Goal: Find contact information: Find contact information

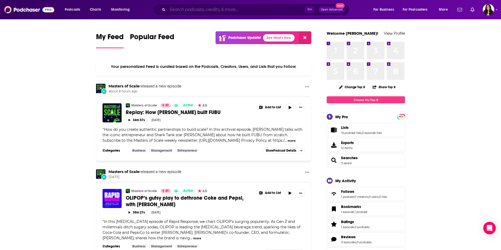
click at [209, 10] on input "Search podcasts, credits, & more..." at bounding box center [236, 9] width 137 height 8
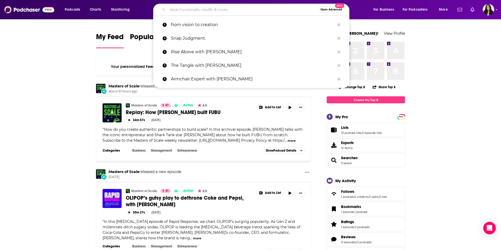
paste input "Vibe with [PERSON_NAME]"
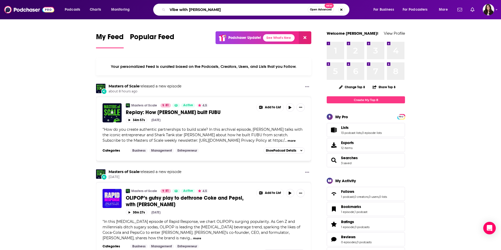
type input "Vibe with [PERSON_NAME]"
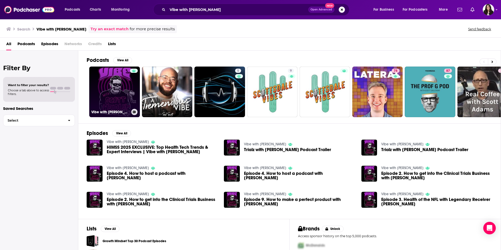
click at [122, 103] on link "Vibe with [PERSON_NAME]" at bounding box center [114, 92] width 51 height 51
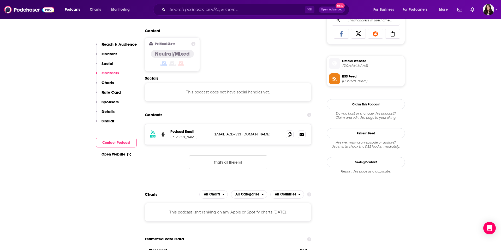
scroll to position [347, 0]
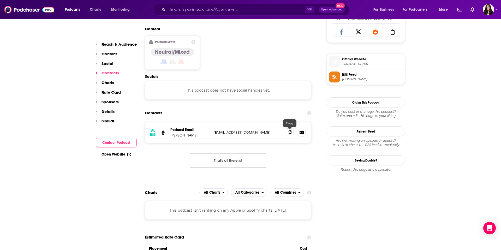
click at [290, 133] on icon at bounding box center [290, 132] width 4 height 4
click at [259, 8] on input "Search podcasts, credits, & more..." at bounding box center [236, 9] width 137 height 8
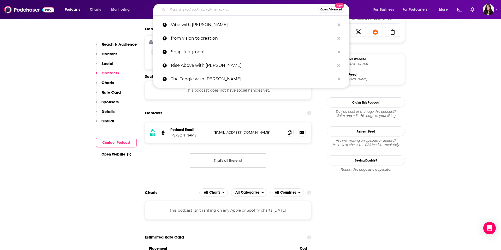
paste input "This Just In Radio Show"
type input "This Just In Radio Show"
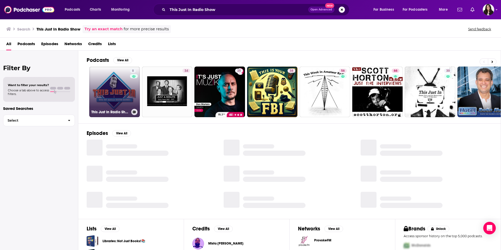
click at [119, 99] on link "8 This Just In Radio Show" at bounding box center [114, 92] width 51 height 51
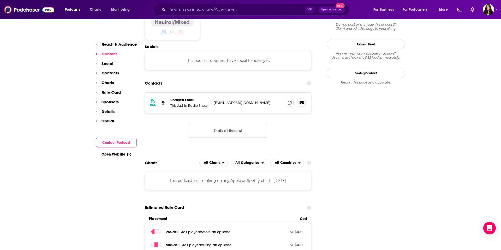
scroll to position [448, 0]
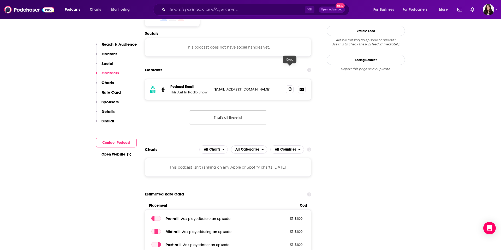
click at [291, 85] on span at bounding box center [290, 89] width 8 height 8
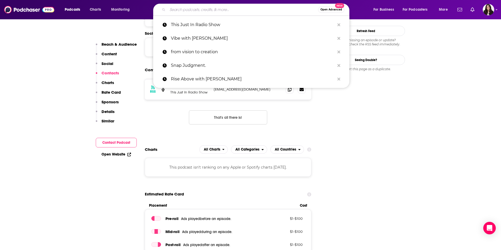
click at [247, 13] on input "Search podcasts, credits, & more..." at bounding box center [243, 9] width 151 height 8
paste input "The Smart Care Team Spotlight"
type input "The Smart Care Team Spotlight"
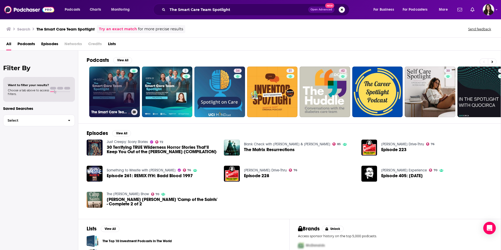
scroll to position [0, 0]
click at [119, 100] on link "The Smart Care Team Spotlight" at bounding box center [114, 92] width 51 height 51
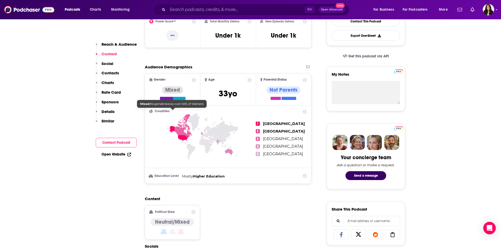
scroll to position [380, 0]
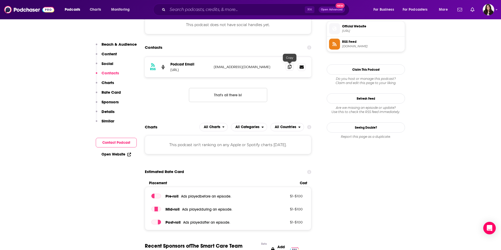
click at [288, 69] on span at bounding box center [290, 67] width 8 height 8
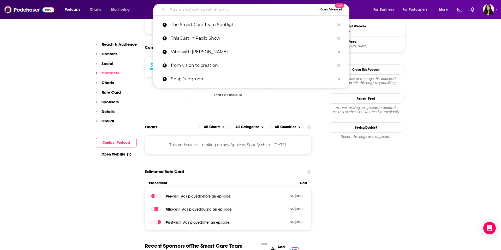
click at [246, 9] on input "Search podcasts, credits, & more..." at bounding box center [243, 9] width 151 height 8
paste input "The Medical Innovation Podcast"
type input "The Medical Innovation Podcast"
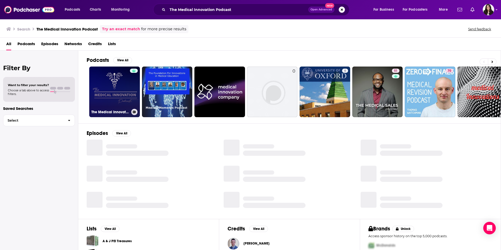
click at [120, 103] on link "The Medical Innovation Podcast" at bounding box center [114, 92] width 51 height 51
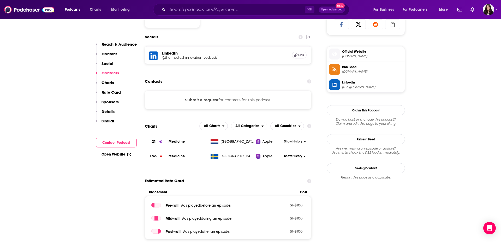
scroll to position [356, 0]
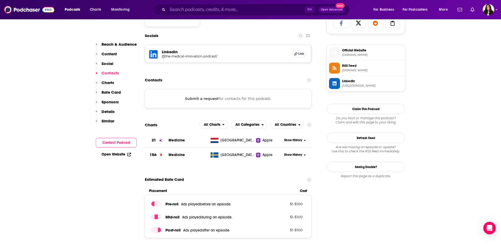
click at [215, 100] on button "Submit a request" at bounding box center [201, 99] width 33 height 6
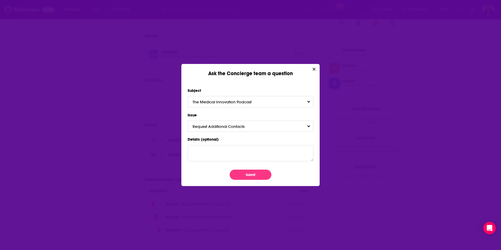
scroll to position [0, 0]
click at [315, 69] on icon "Close" at bounding box center [314, 69] width 3 height 4
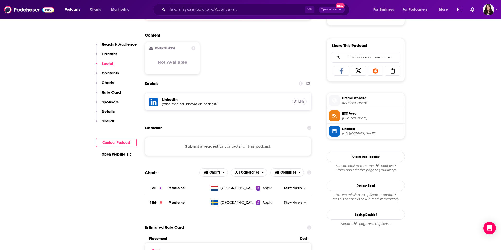
scroll to position [245, 0]
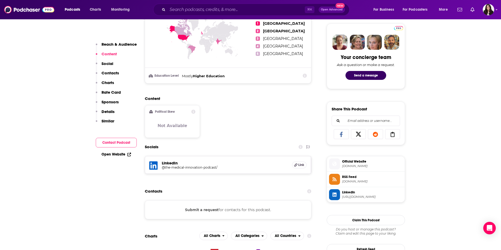
click at [193, 167] on h5 "@the-medical-innovation-podcast/" at bounding box center [204, 167] width 84 height 4
click at [215, 10] on input "Search podcasts, credits, & more..." at bounding box center [236, 9] width 137 height 8
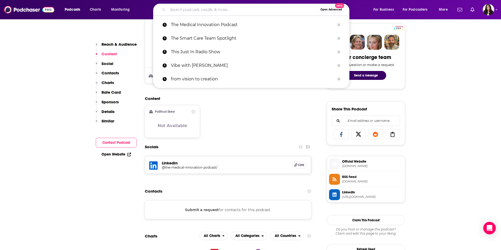
paste input "The Health Curve Podcast"
type input "The Health Curve Podcast"
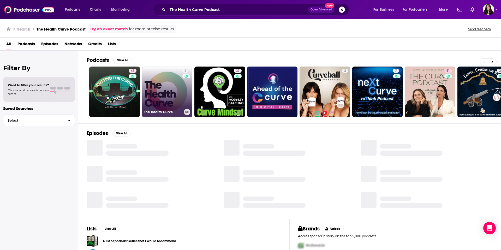
click at [179, 97] on link "4 The Health Curve" at bounding box center [167, 92] width 51 height 51
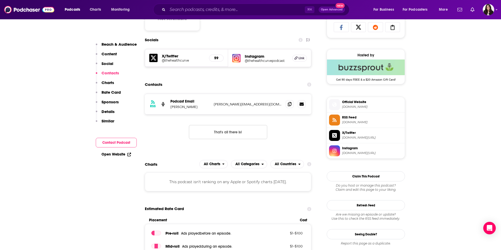
scroll to position [352, 0]
click at [292, 105] on span at bounding box center [290, 104] width 8 height 8
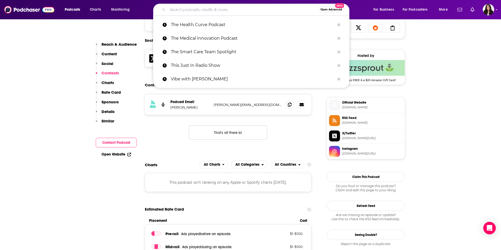
click at [238, 11] on input "Search podcasts, credits, & more..." at bounding box center [243, 9] width 151 height 8
paste input "The Health Catalyst Podcast"
type input "The Health Catalyst Podcast"
